Goal: Task Accomplishment & Management: Complete application form

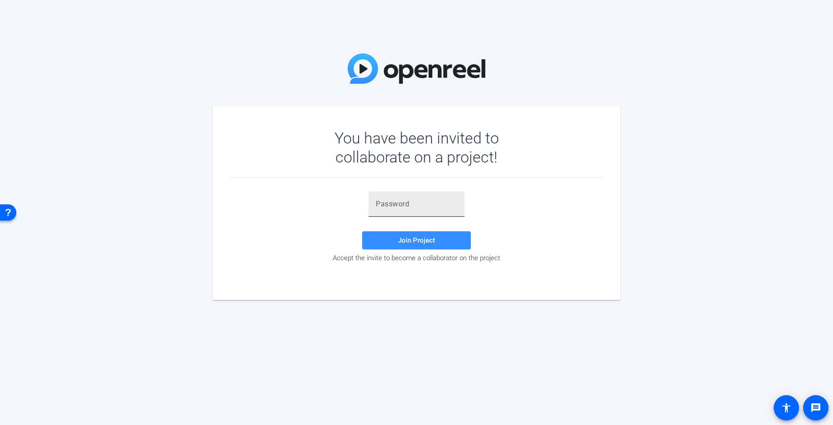
click at [432, 211] on div at bounding box center [417, 204] width 82 height 25
paste input "oyARKj"
type input "oyARKj"
click at [426, 239] on span "Join Project" at bounding box center [416, 240] width 37 height 8
click at [399, 206] on input "text" at bounding box center [417, 204] width 82 height 11
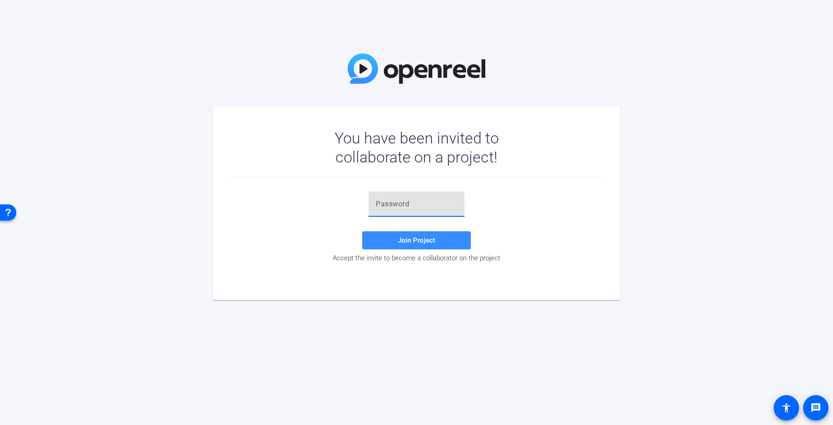
paste input "QAJA+v"
type input "QAJA+v"
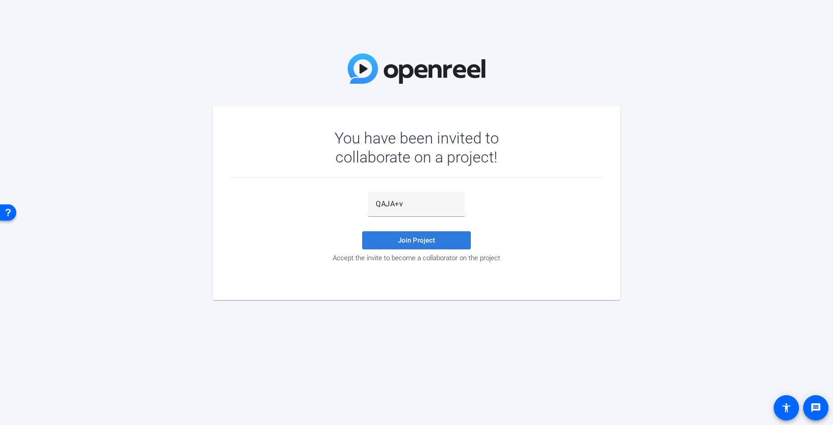
click at [398, 240] on span at bounding box center [416, 241] width 109 height 22
